Goal: Task Accomplishment & Management: Manage account settings

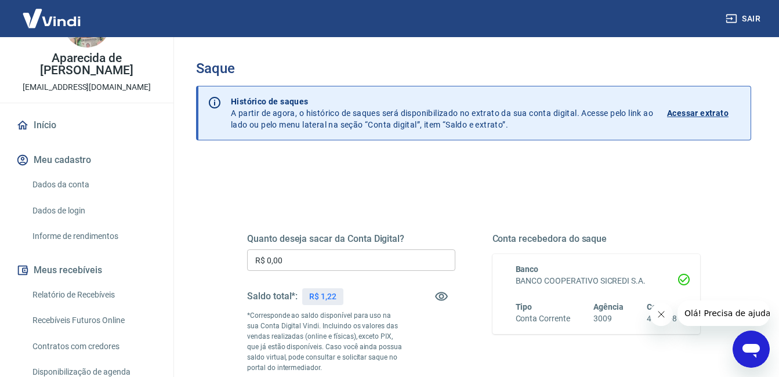
scroll to position [116, 0]
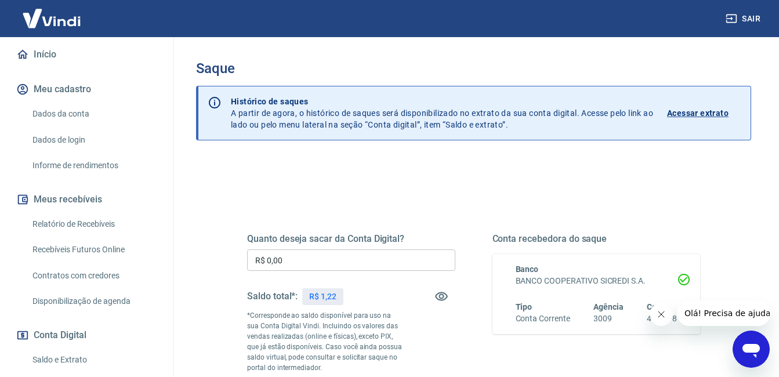
click at [56, 226] on link "Relatório de Recebíveis" at bounding box center [94, 224] width 132 height 24
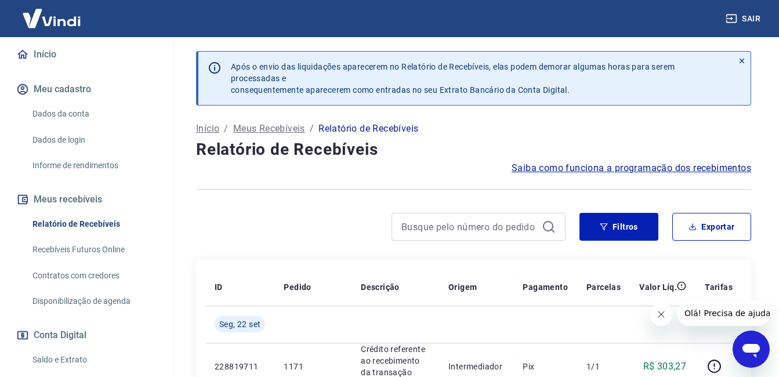
scroll to position [205, 0]
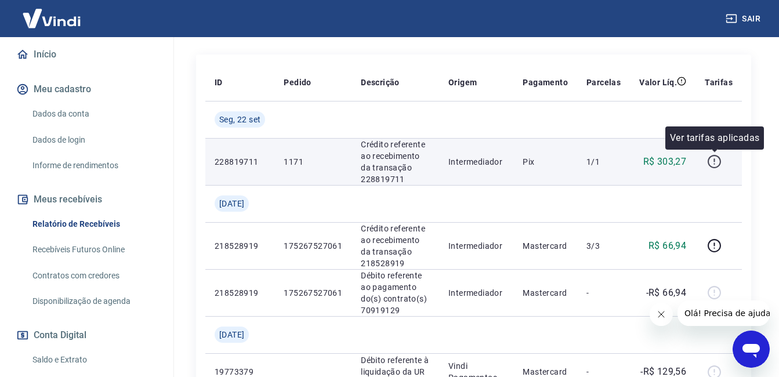
click at [715, 162] on icon "button" at bounding box center [714, 159] width 1 height 3
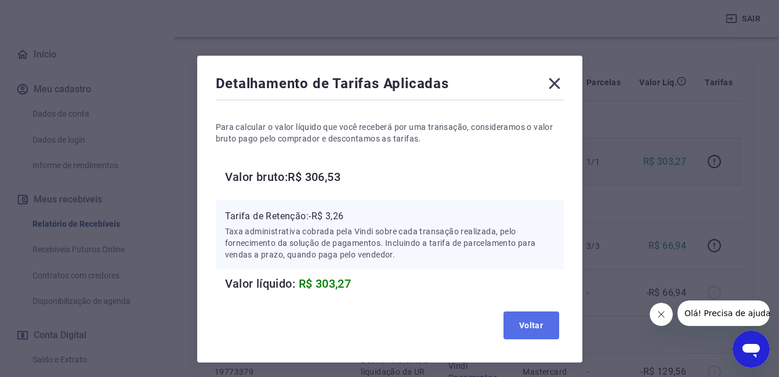
click at [538, 326] on button "Voltar" at bounding box center [532, 326] width 56 height 28
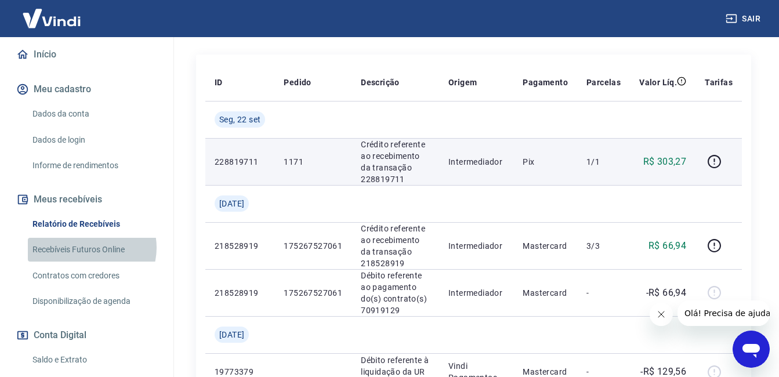
click at [91, 248] on link "Recebíveis Futuros Online" at bounding box center [94, 250] width 132 height 24
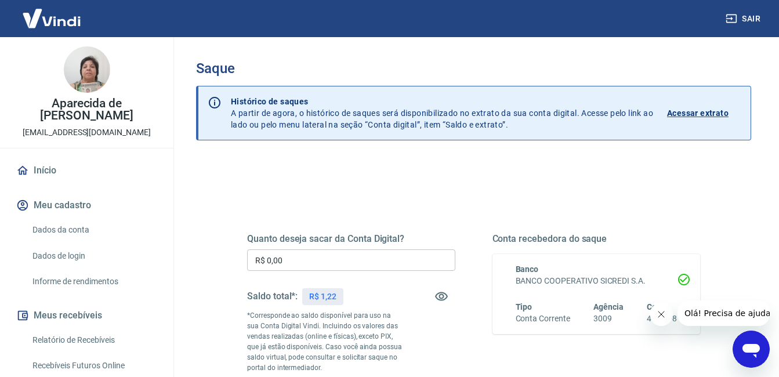
click at [410, 190] on div "Quanto deseja sacar da Conta Digital? R$ 0,00 ​ Saldo total*: R$ 1,22 *Correspo…" at bounding box center [473, 322] width 481 height 280
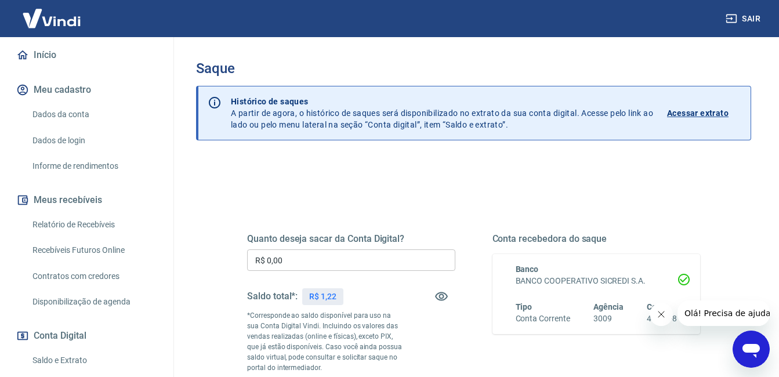
scroll to position [116, 0]
click at [90, 249] on link "Recebíveis Futuros Online" at bounding box center [94, 250] width 132 height 24
